Goal: Task Accomplishment & Management: Complete application form

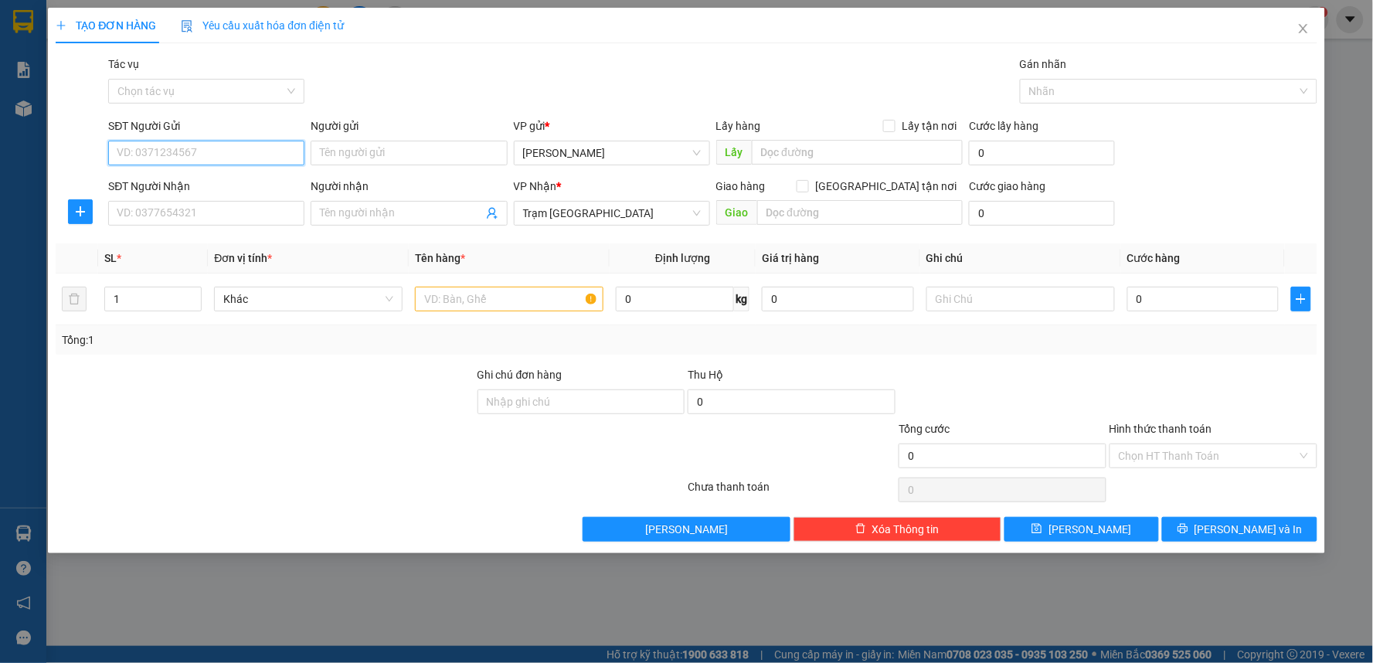
click at [222, 151] on input "SĐT Người Gửi" at bounding box center [206, 153] width 196 height 25
click at [168, 204] on input "SĐT Người Nhận" at bounding box center [206, 213] width 196 height 25
click at [193, 149] on input "SĐT Người Gửi" at bounding box center [206, 153] width 196 height 25
type input "0981289389"
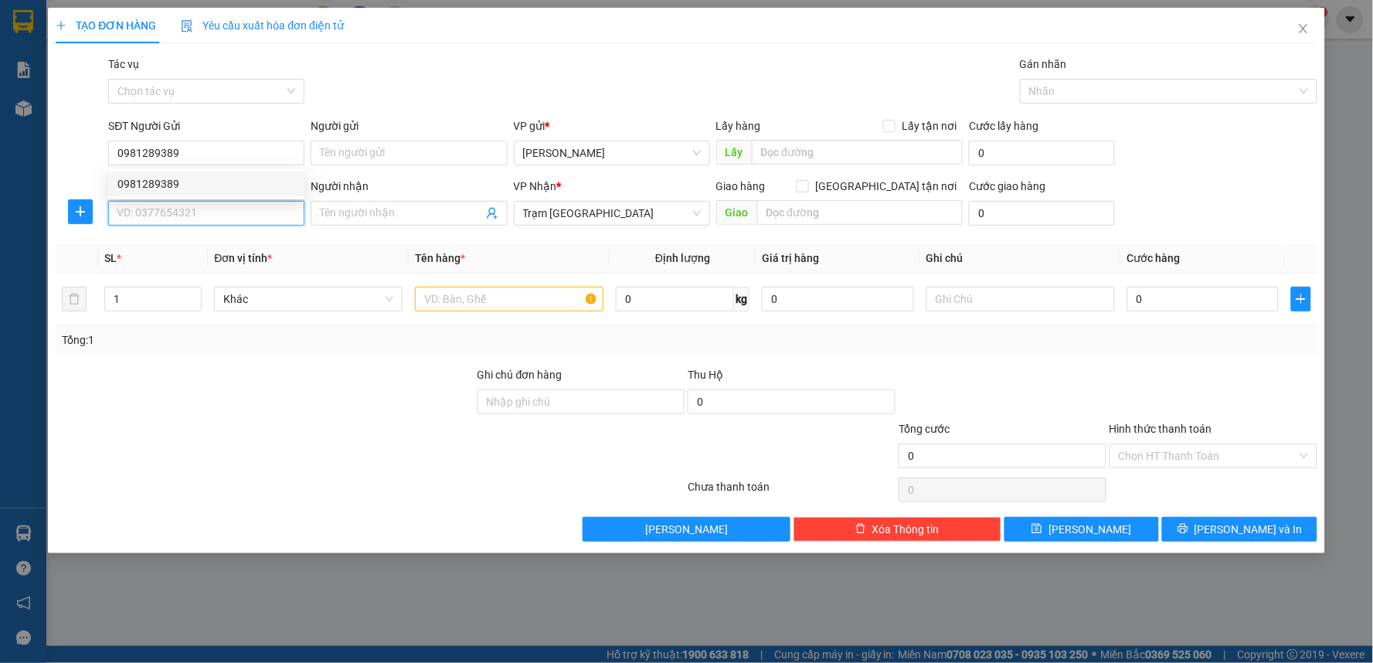
click at [172, 219] on input "SĐT Người Nhận" at bounding box center [206, 213] width 196 height 25
click at [272, 212] on input "SĐT Người Nhận" at bounding box center [206, 213] width 196 height 25
type input "0968888303"
click at [260, 241] on div "0968888303" at bounding box center [206, 244] width 178 height 17
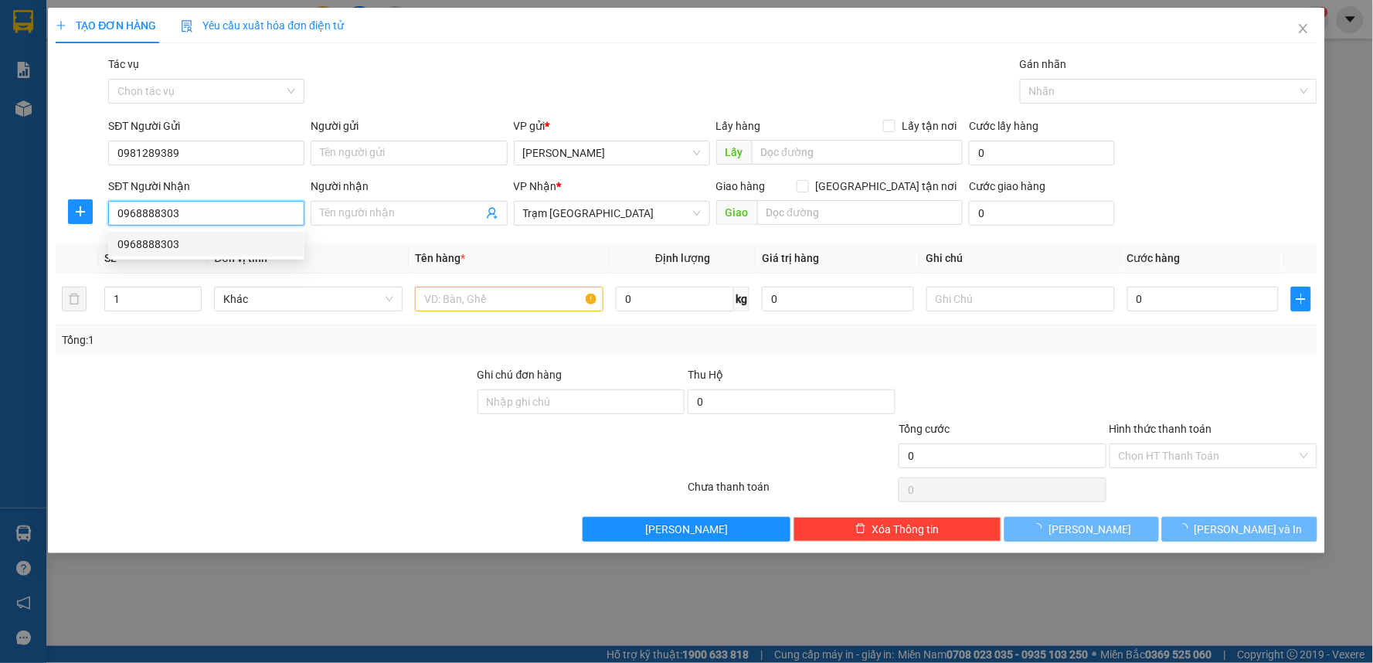
type input "30.000"
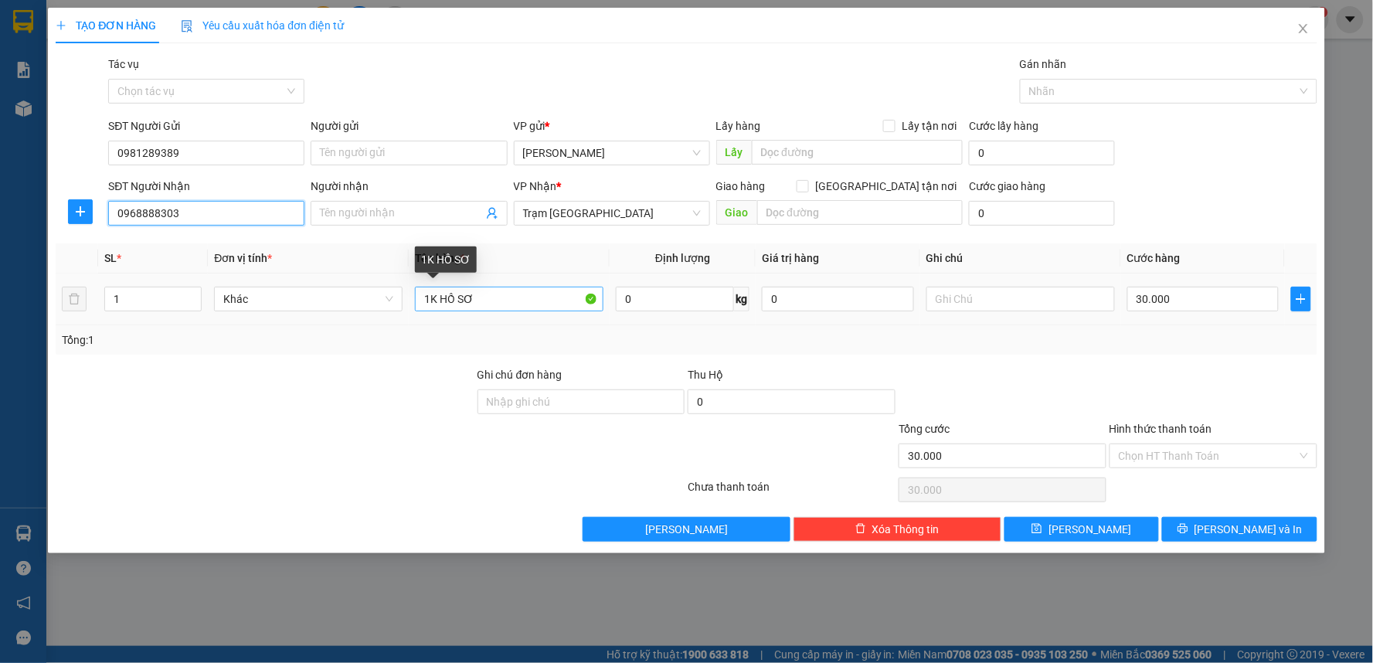
type input "0968888303"
click at [484, 301] on input "1K HỒ SƠ" at bounding box center [509, 299] width 189 height 25
click at [441, 303] on input "1K HỒ SƠ" at bounding box center [509, 299] width 189 height 25
click at [506, 299] on input "1K HỒ SƠ" at bounding box center [509, 299] width 189 height 25
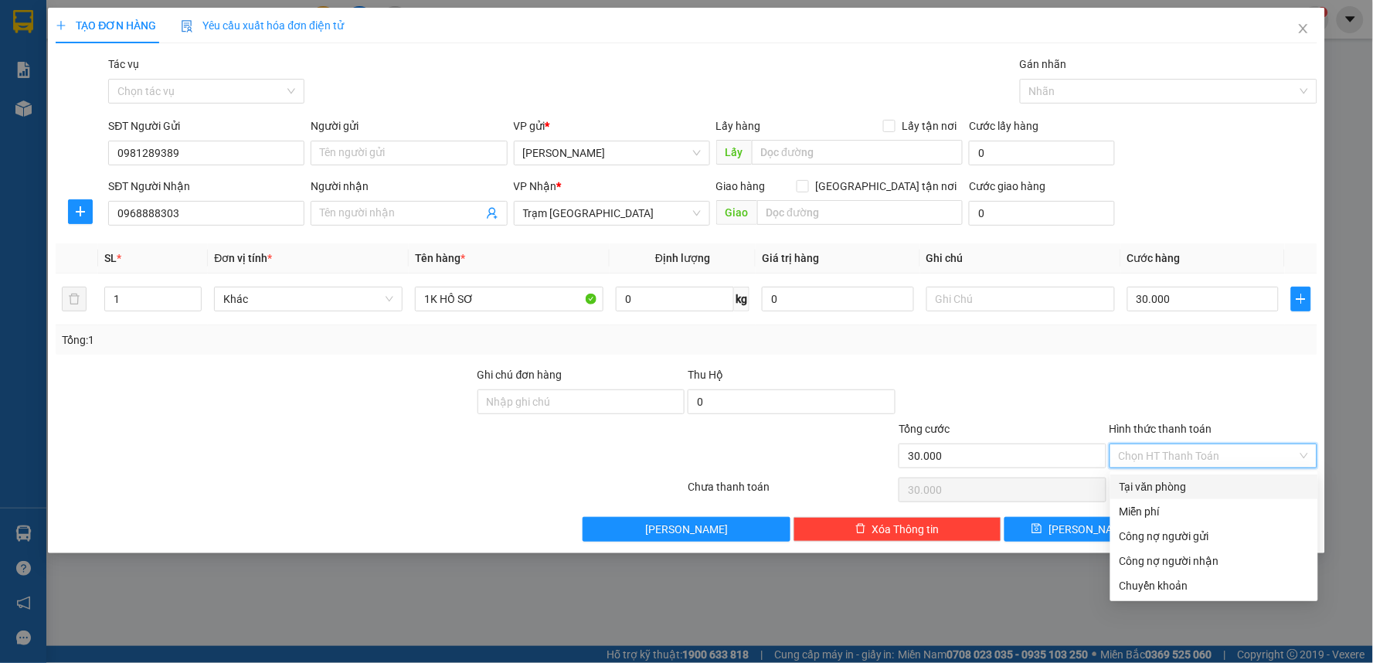
click at [1145, 451] on input "Hình thức thanh toán" at bounding box center [1208, 455] width 179 height 23
click at [1142, 488] on div "Tại văn phòng" at bounding box center [1214, 486] width 189 height 17
type input "0"
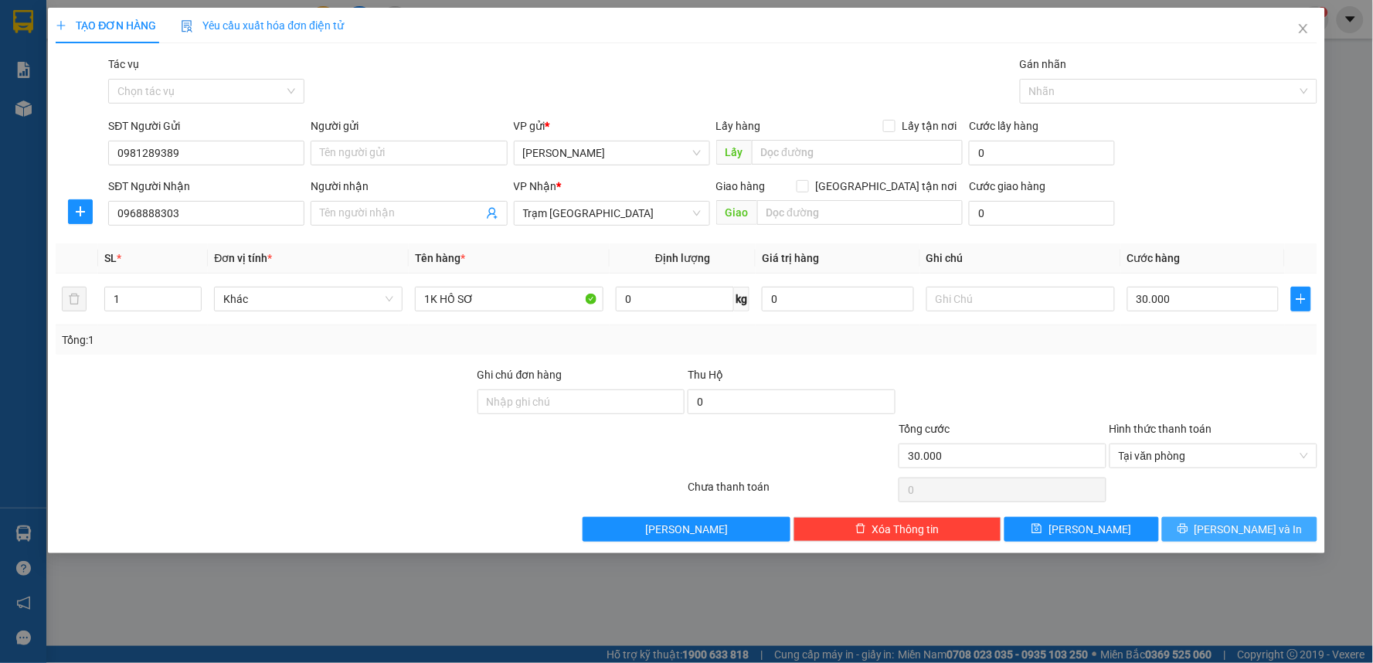
click at [1208, 528] on button "Lưu và In" at bounding box center [1239, 529] width 155 height 25
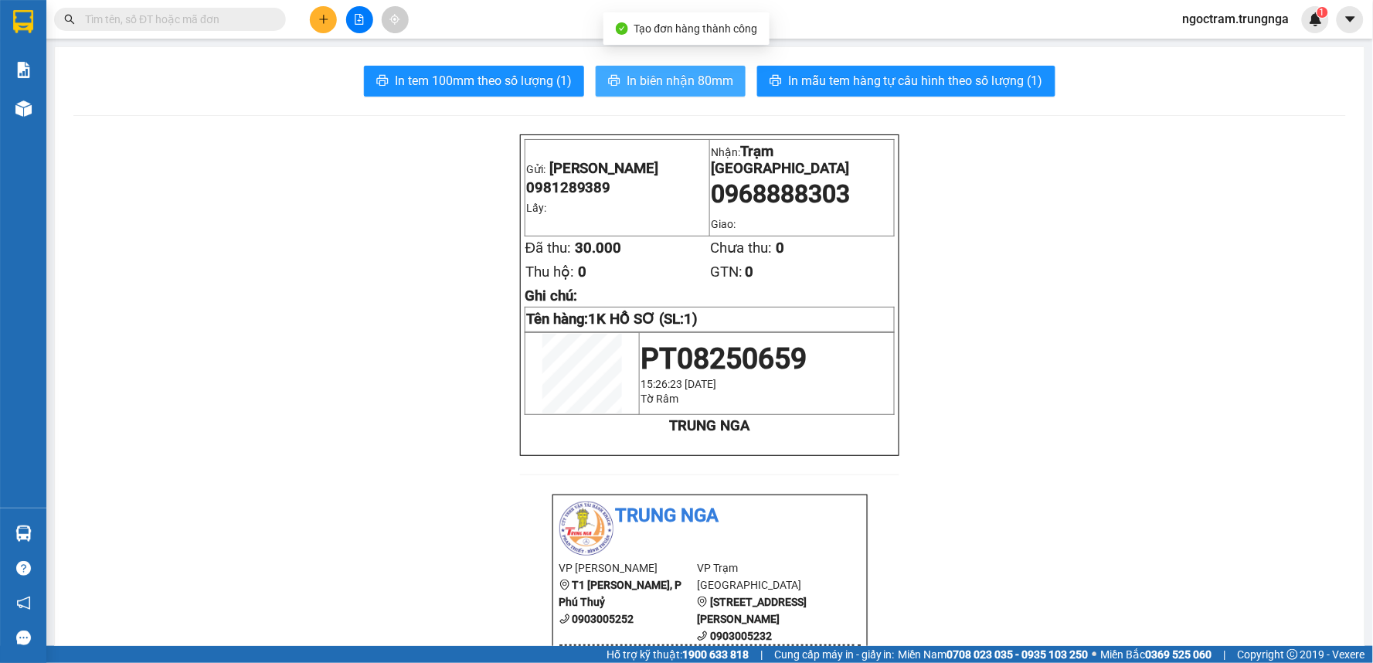
click at [671, 79] on span "In biên nhận 80mm" at bounding box center [680, 80] width 107 height 19
click at [232, 8] on span at bounding box center [170, 19] width 232 height 23
click at [223, 20] on input "text" at bounding box center [176, 19] width 182 height 17
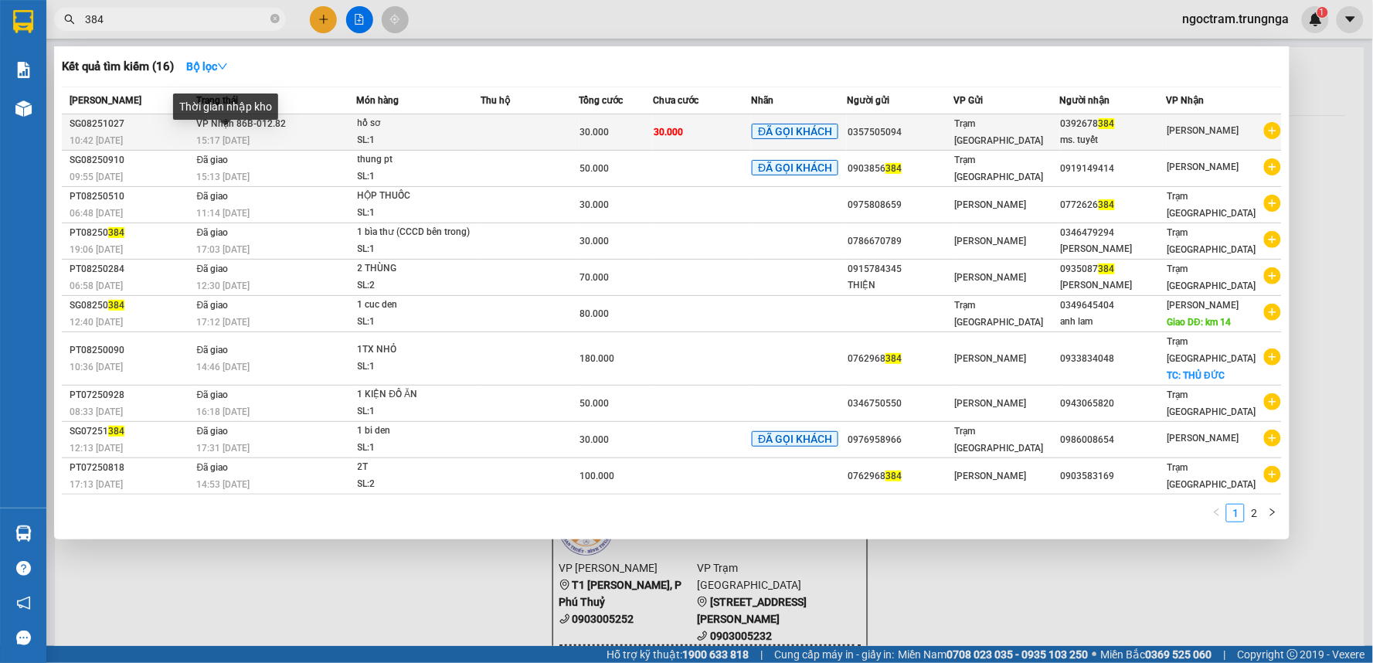
type input "384"
click at [168, 125] on div "SG08251027" at bounding box center [131, 124] width 123 height 16
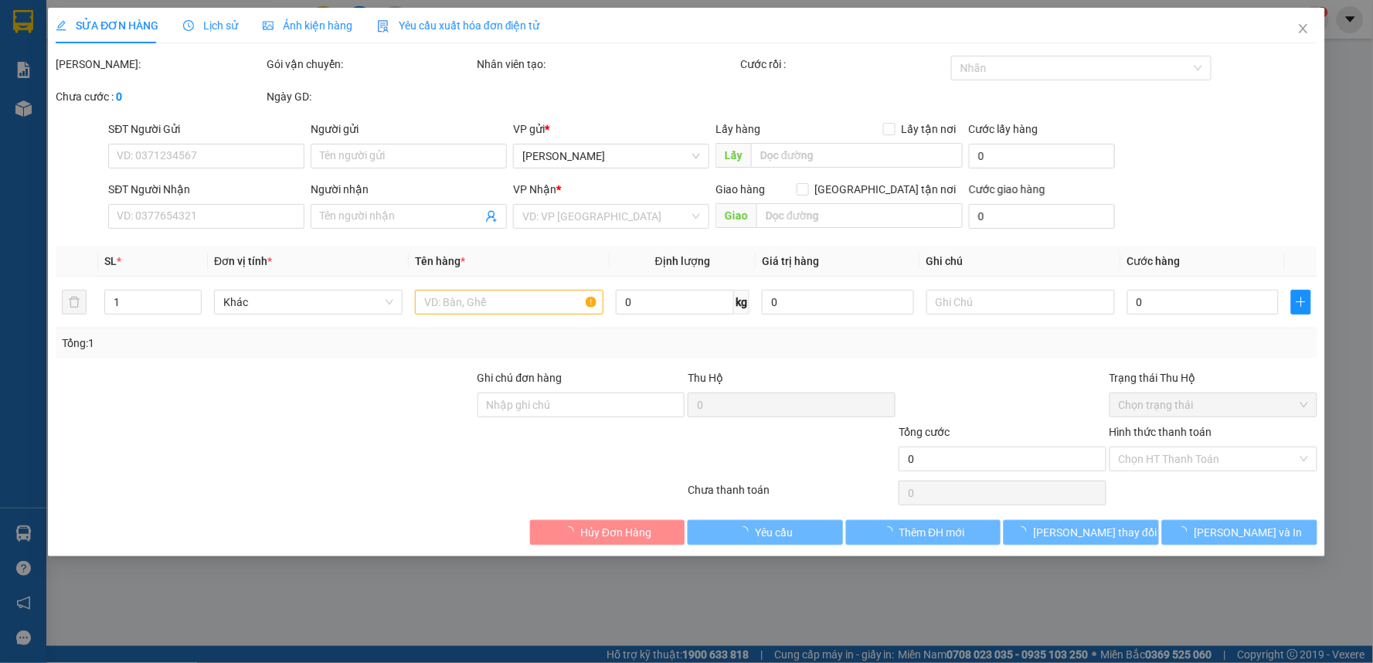
type input "0357505094"
type input "0392678384"
type input "ms. tuyết"
type input "30.000"
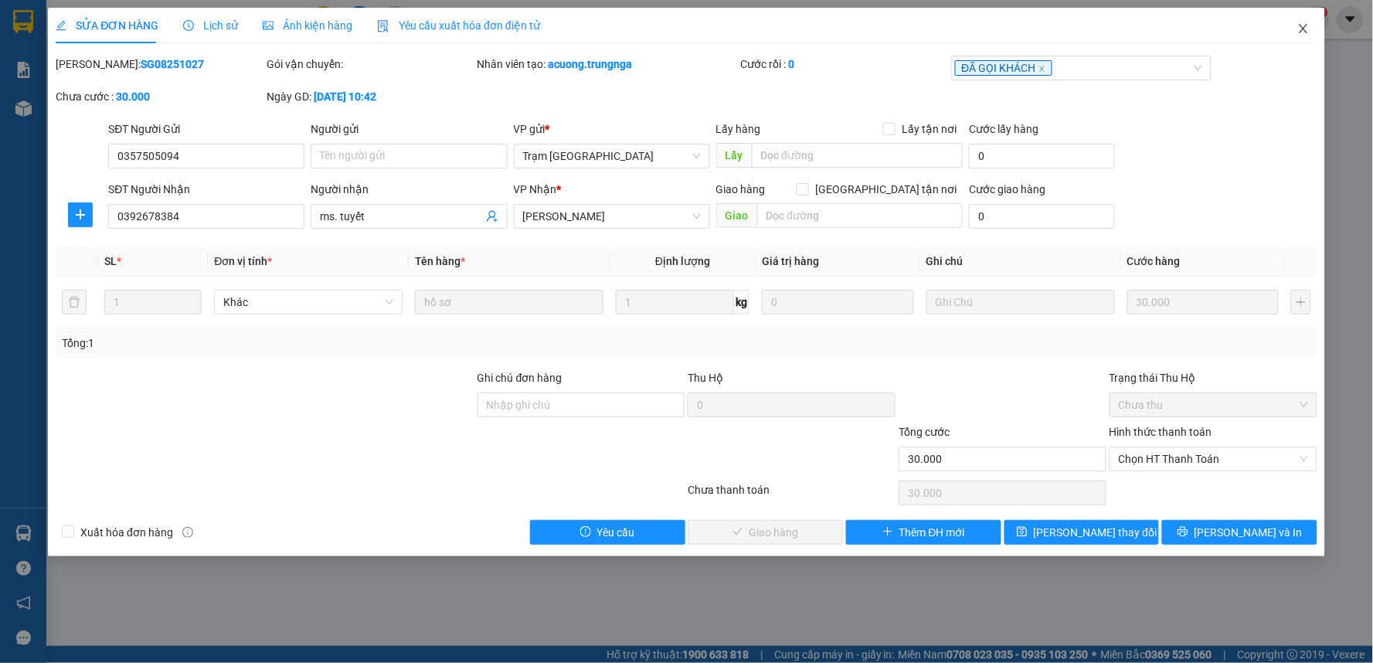
click at [1312, 28] on span "Close" at bounding box center [1303, 29] width 43 height 43
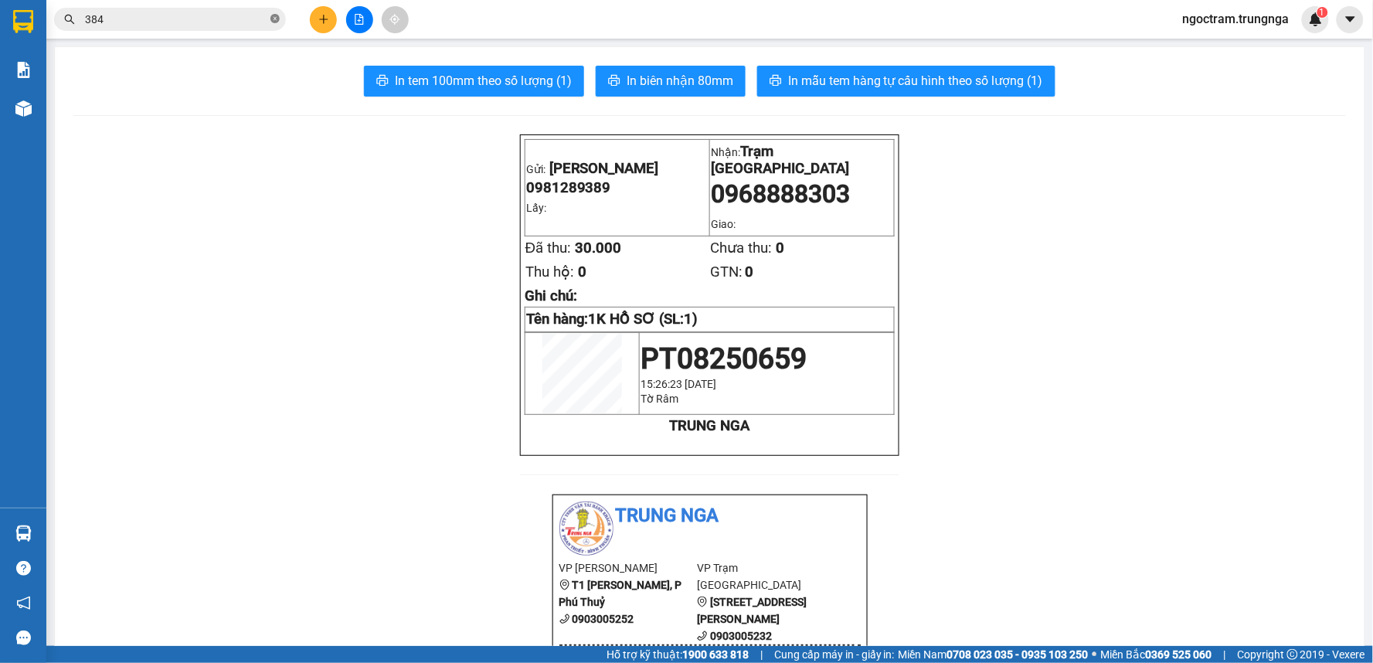
click at [276, 16] on icon "close-circle" at bounding box center [275, 18] width 9 height 9
click at [205, 14] on input "text" at bounding box center [176, 19] width 182 height 17
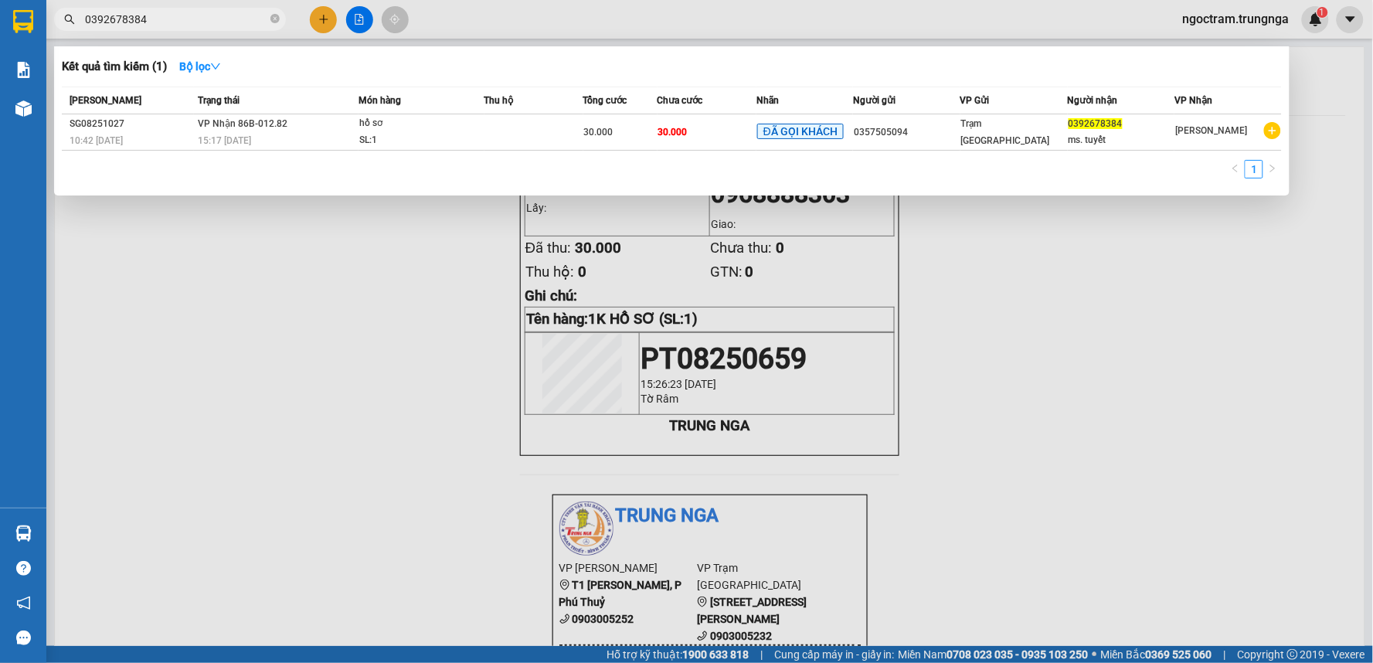
type input "0392678384"
click at [173, 265] on div at bounding box center [686, 331] width 1373 height 663
